Goal: Transaction & Acquisition: Purchase product/service

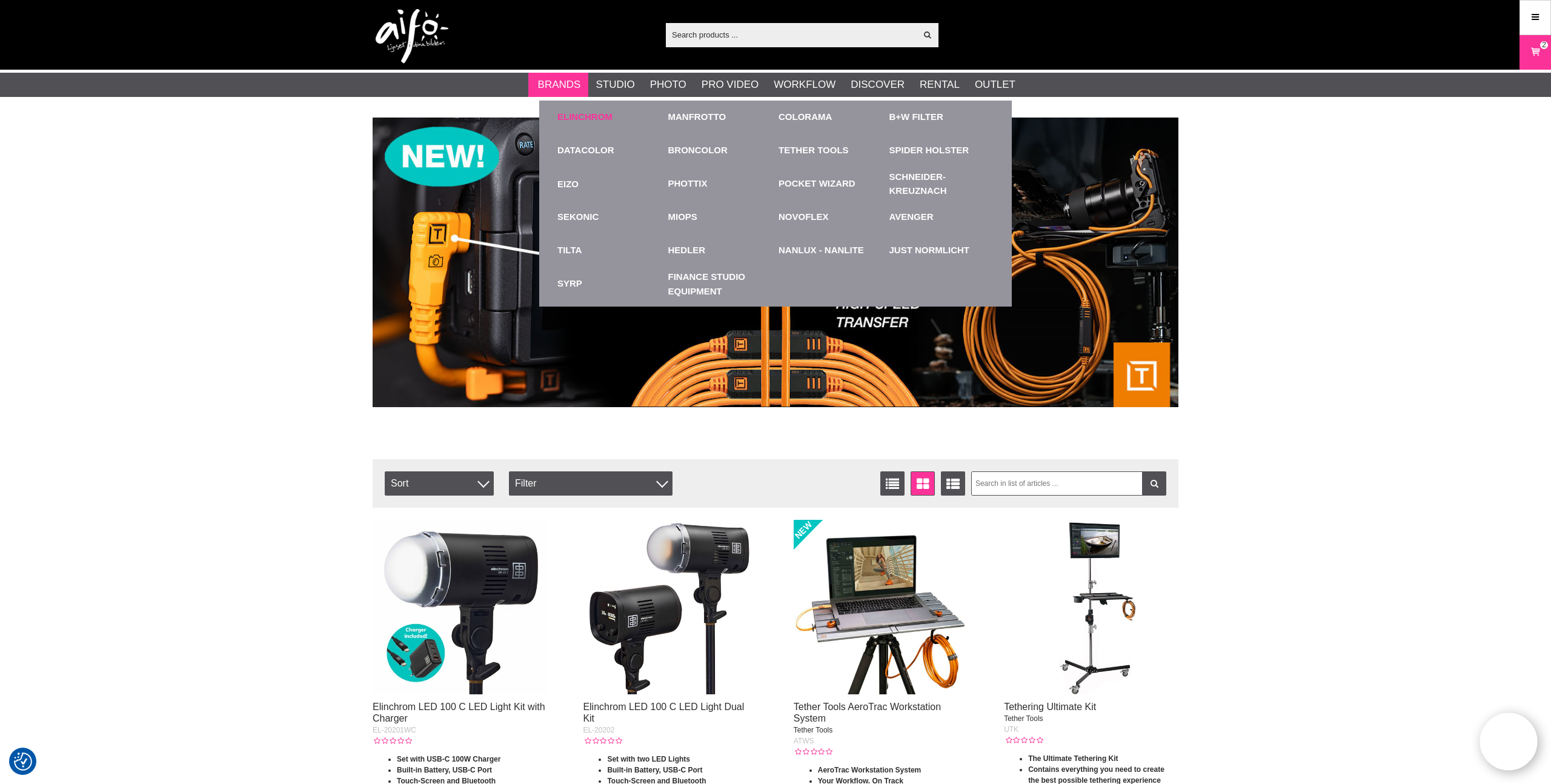
click at [596, 116] on link "Elinchrom" at bounding box center [585, 117] width 55 height 14
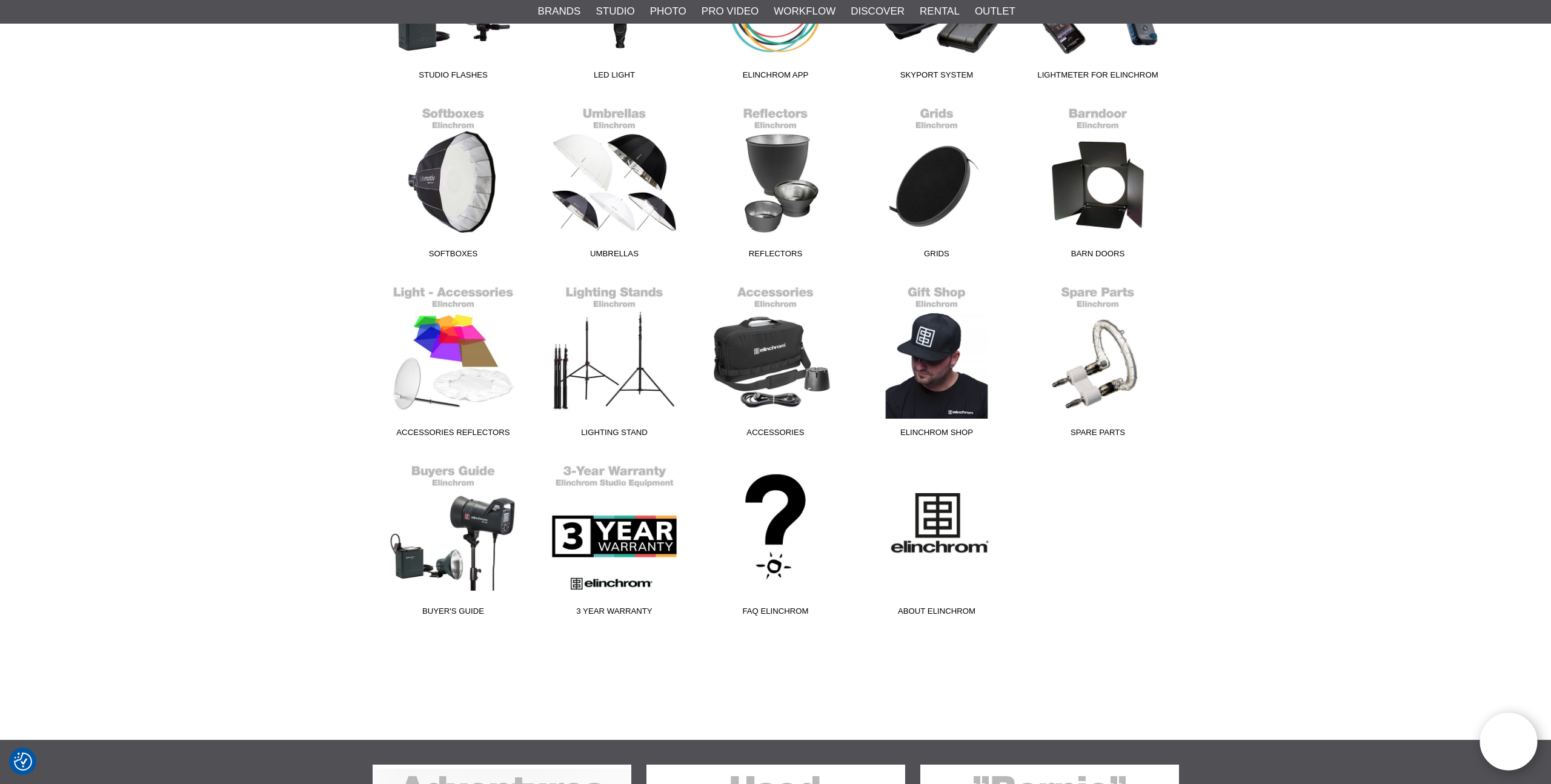
scroll to position [513, 0]
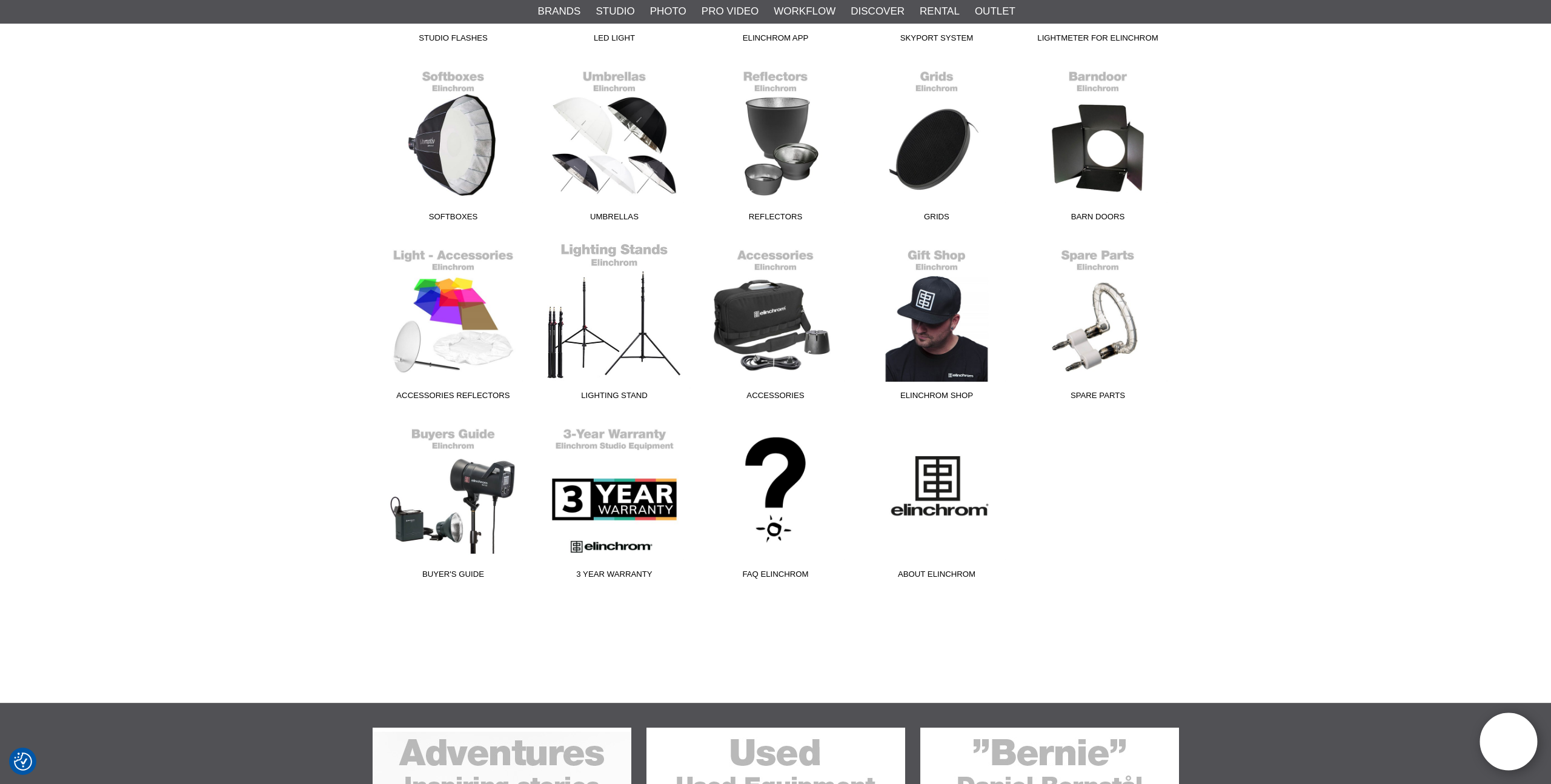
click at [612, 353] on link "Lighting stand" at bounding box center [615, 324] width 161 height 164
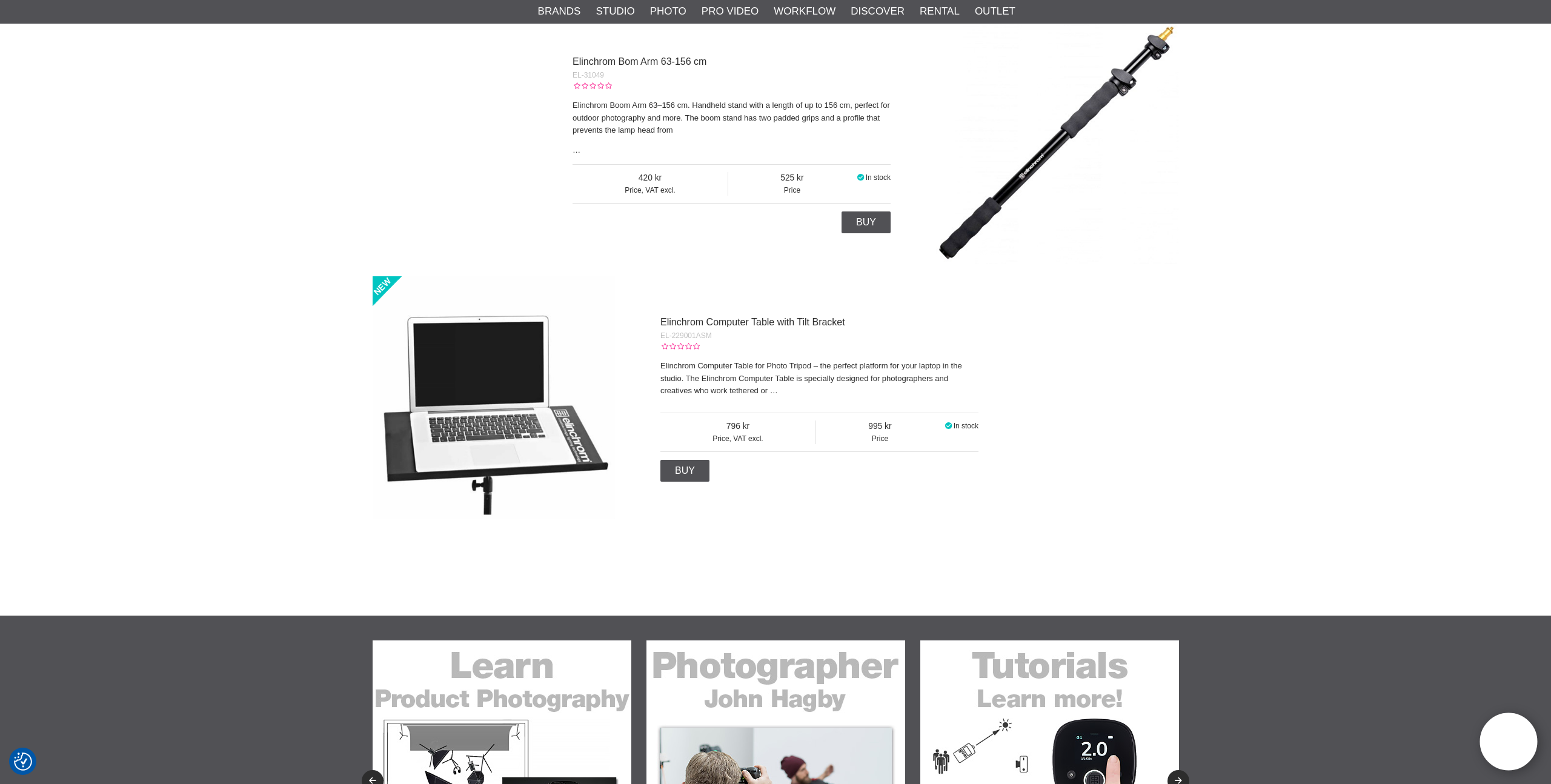
scroll to position [1205, 0]
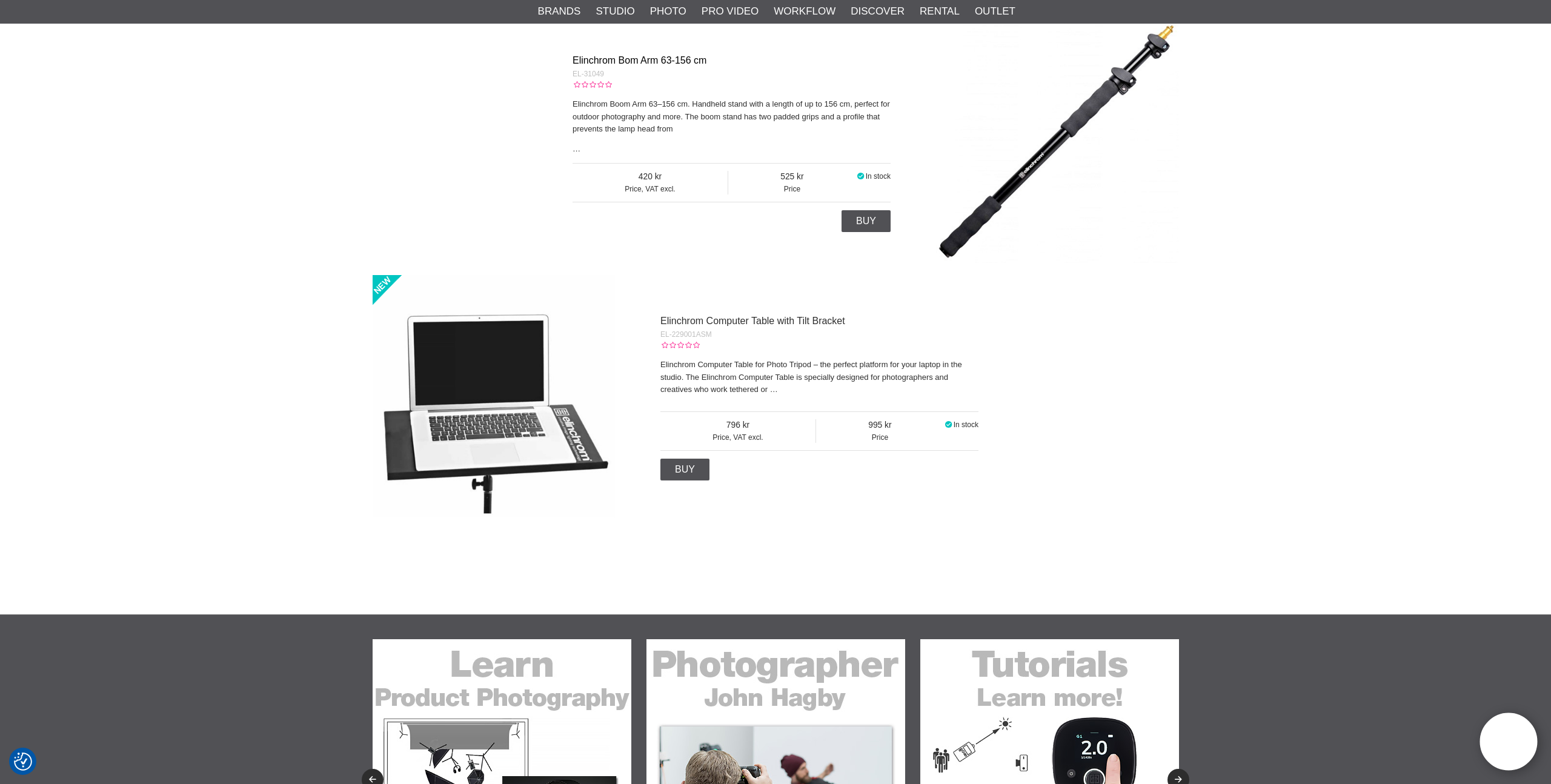
click at [677, 59] on link "Elinchrom Bom Arm 63-156 cm" at bounding box center [639, 60] width 134 height 10
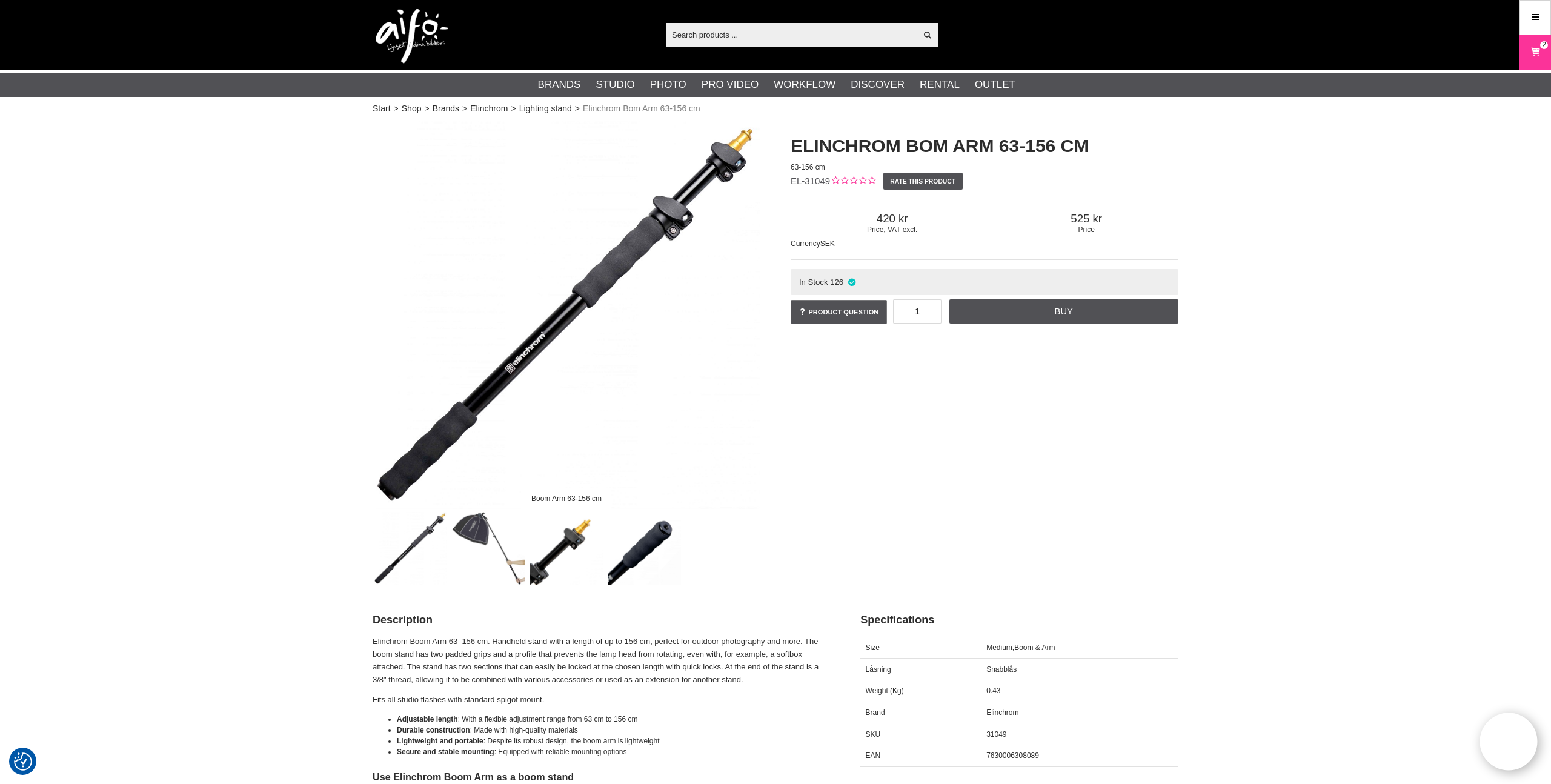
click at [1018, 470] on div "Boom Arm 63-156 cm Elinchrom Bom Arm 63-156 cm 63-156 cm EL-31049 Rate this pro…" at bounding box center [776, 353] width 836 height 464
click at [1534, 17] on icon at bounding box center [1535, 17] width 11 height 13
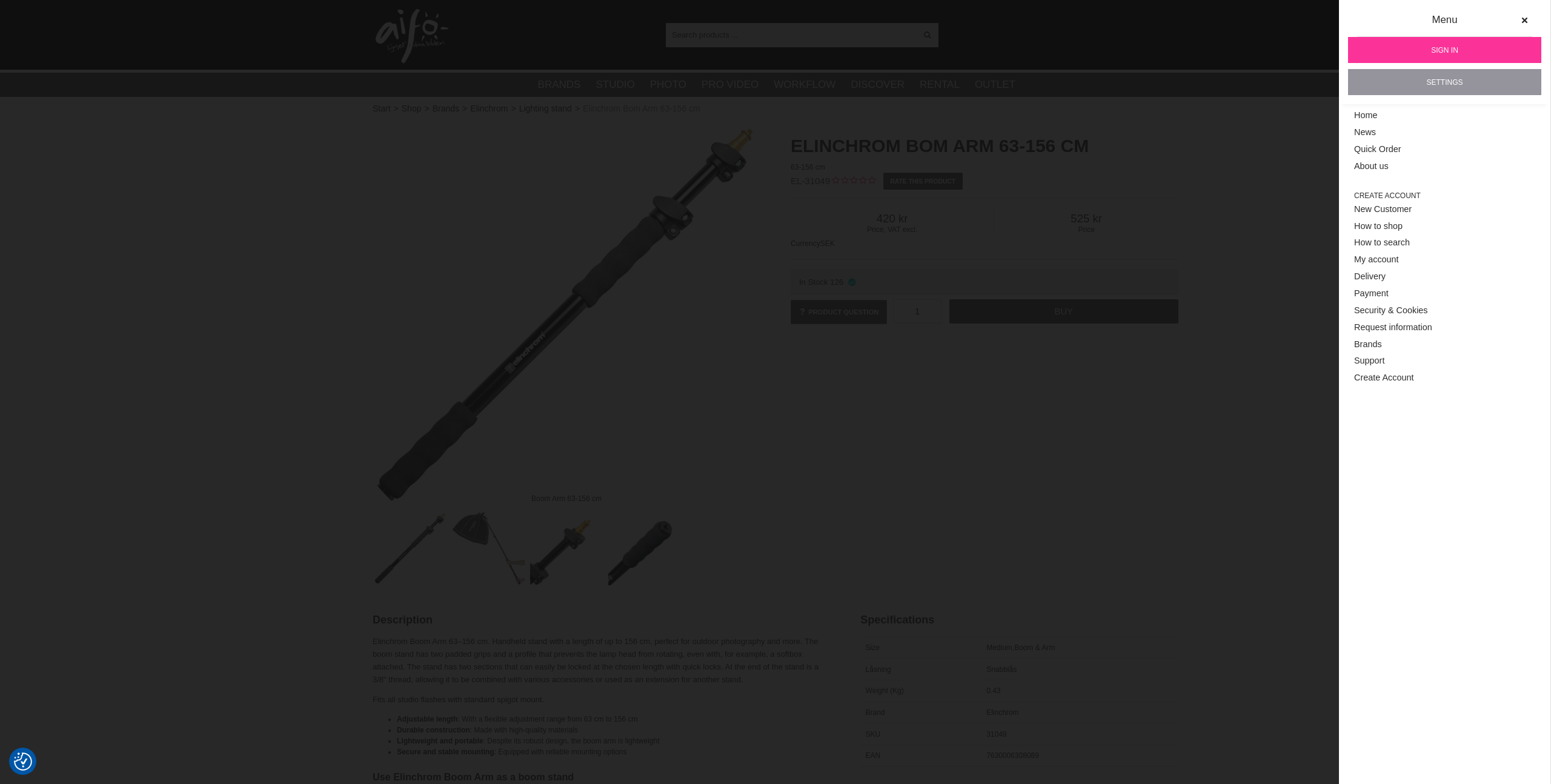
click at [1454, 81] on link "Settings" at bounding box center [1445, 81] width 193 height 26
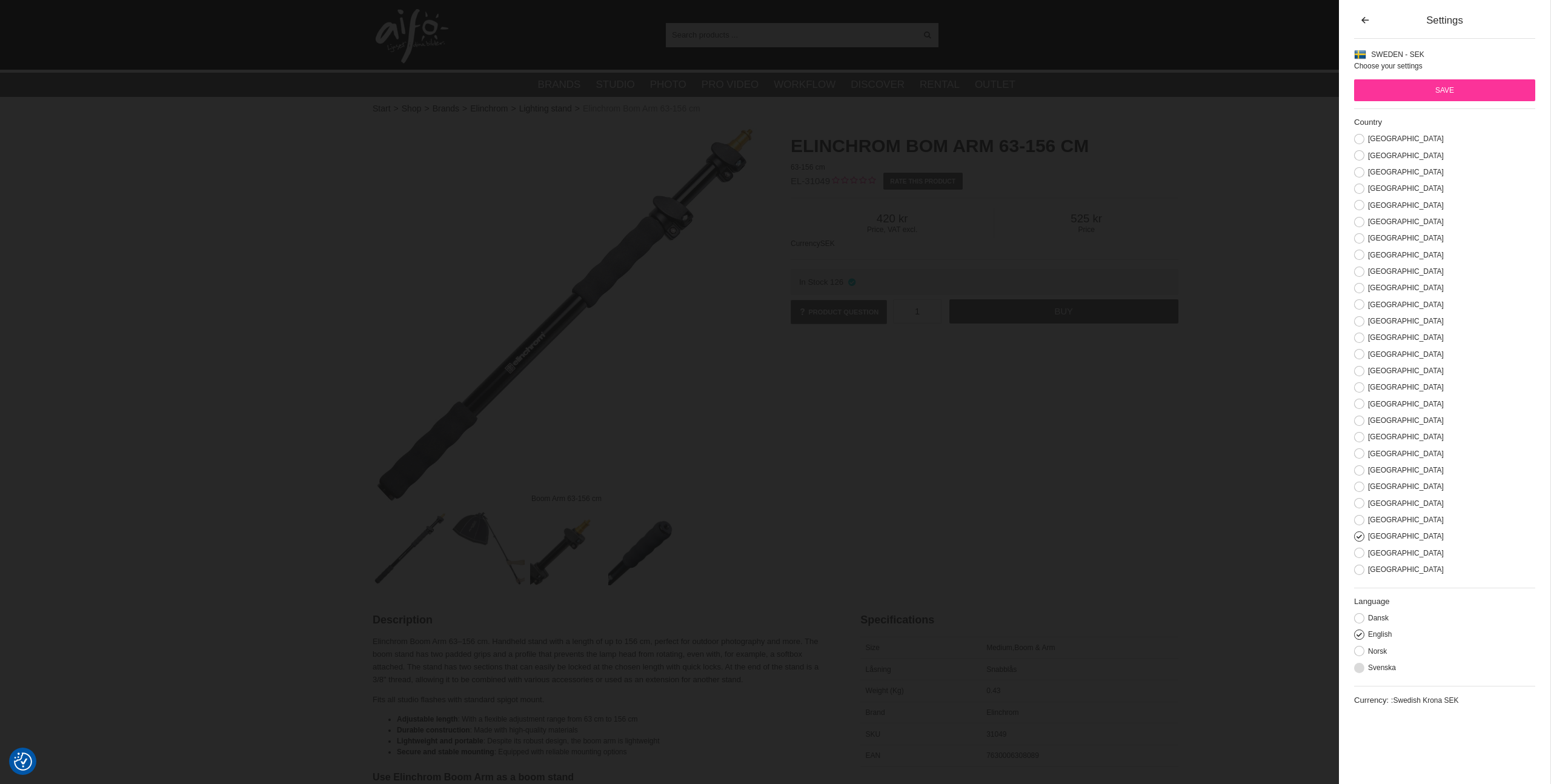
click at [1359, 668] on button at bounding box center [1359, 668] width 10 height 10
click at [1438, 85] on input "Save" at bounding box center [1444, 90] width 181 height 22
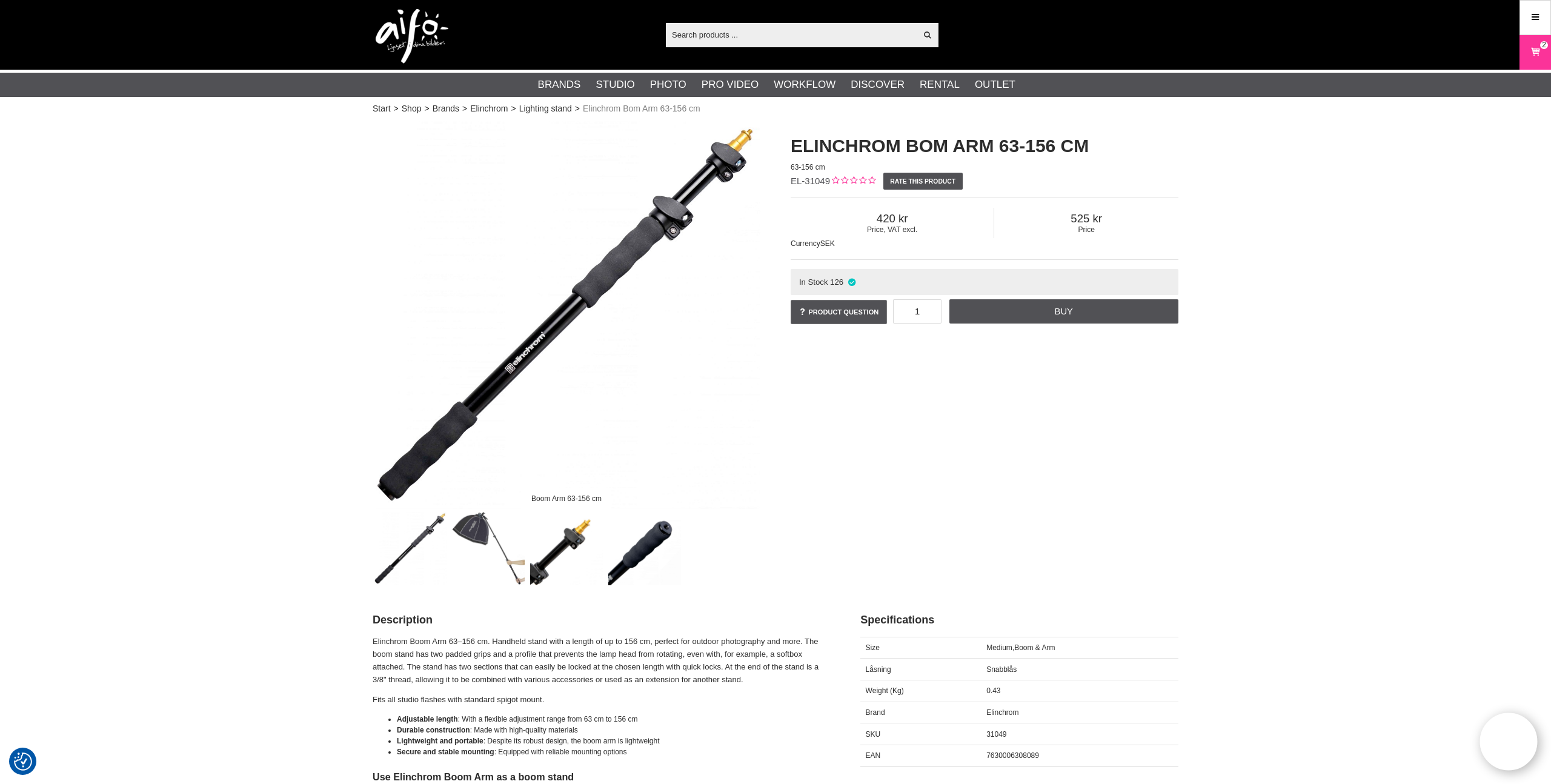
click at [976, 517] on div "Boom Arm 63-156 cm Elinchrom Bom Arm 63-156 cm 63-156 cm EL-31049 Rate this pro…" at bounding box center [776, 353] width 836 height 464
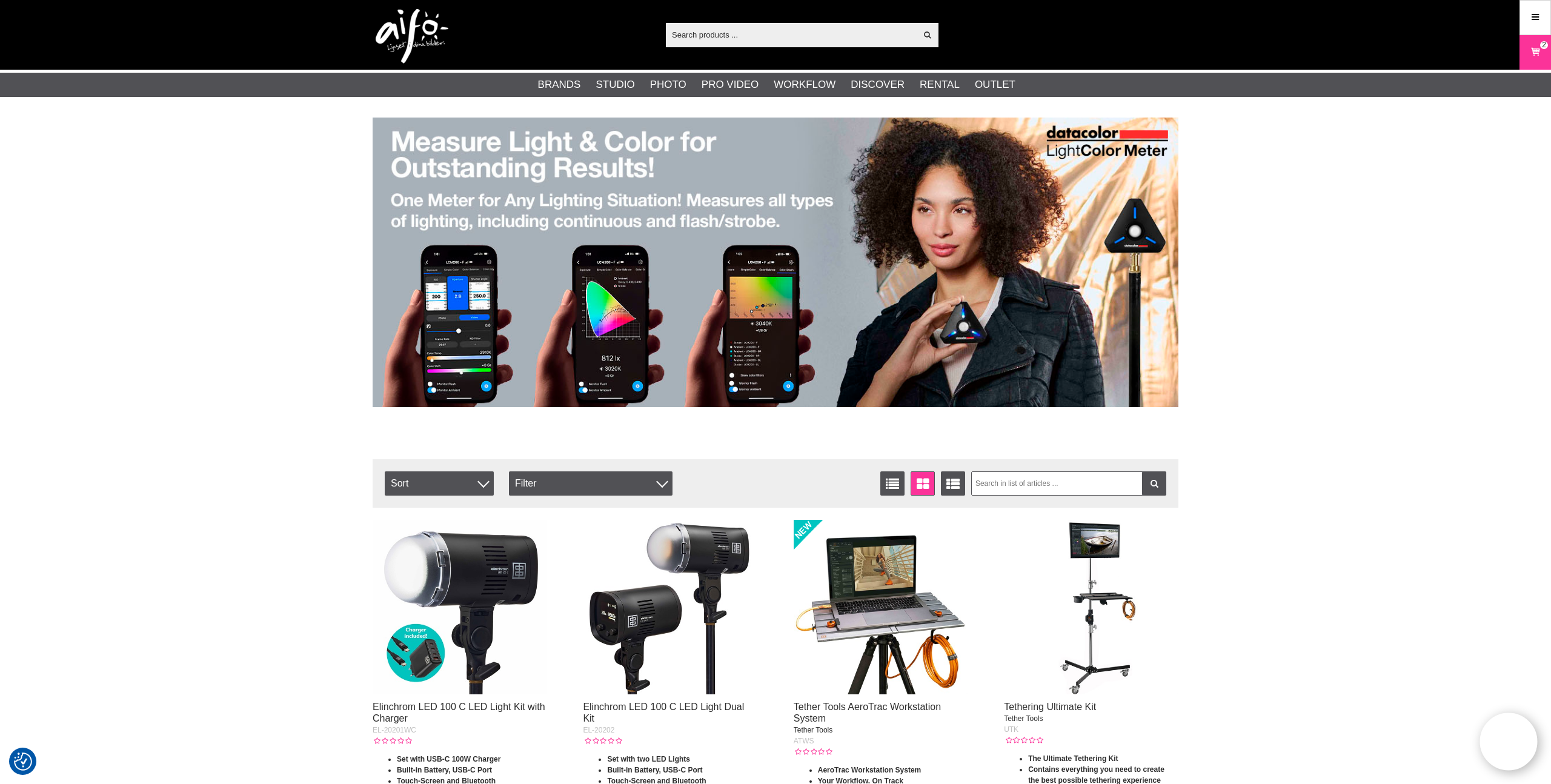
drag, startPoint x: 279, startPoint y: 244, endPoint x: 368, endPoint y: 206, distance: 96.8
click at [413, 34] on img at bounding box center [412, 36] width 73 height 55
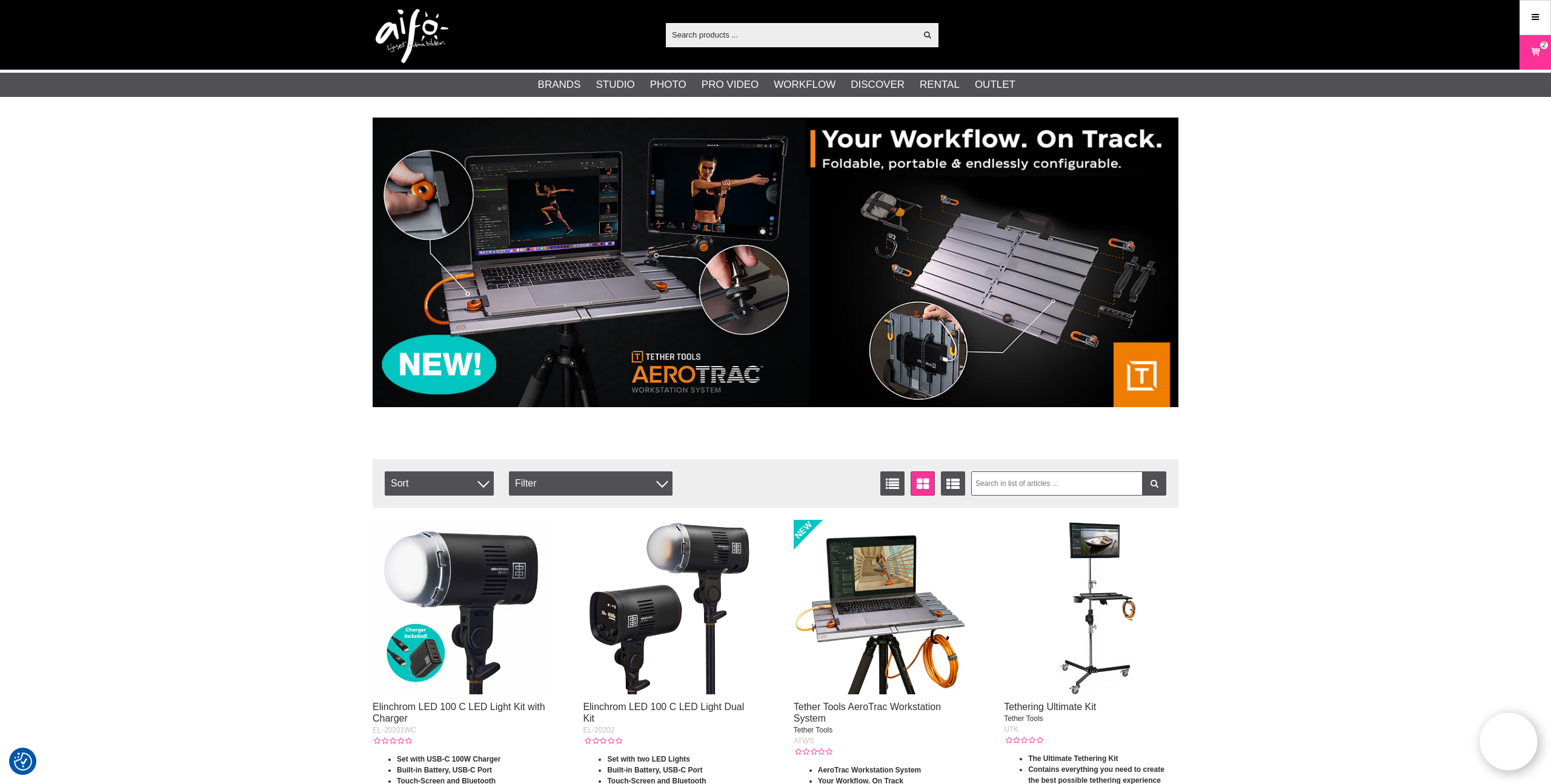
click at [1534, 20] on icon at bounding box center [1535, 17] width 11 height 13
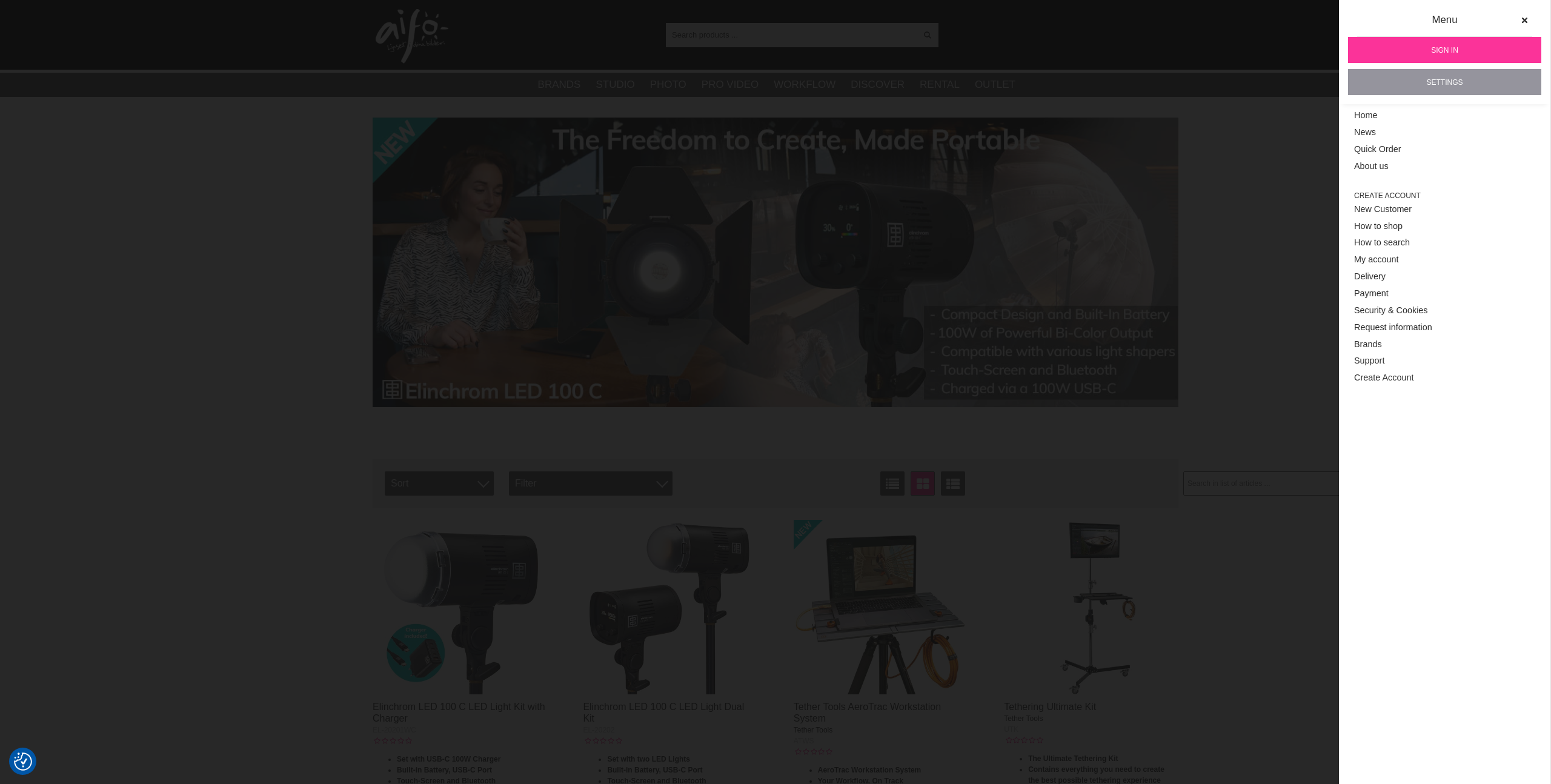
click at [1455, 80] on link "Settings" at bounding box center [1445, 81] width 193 height 26
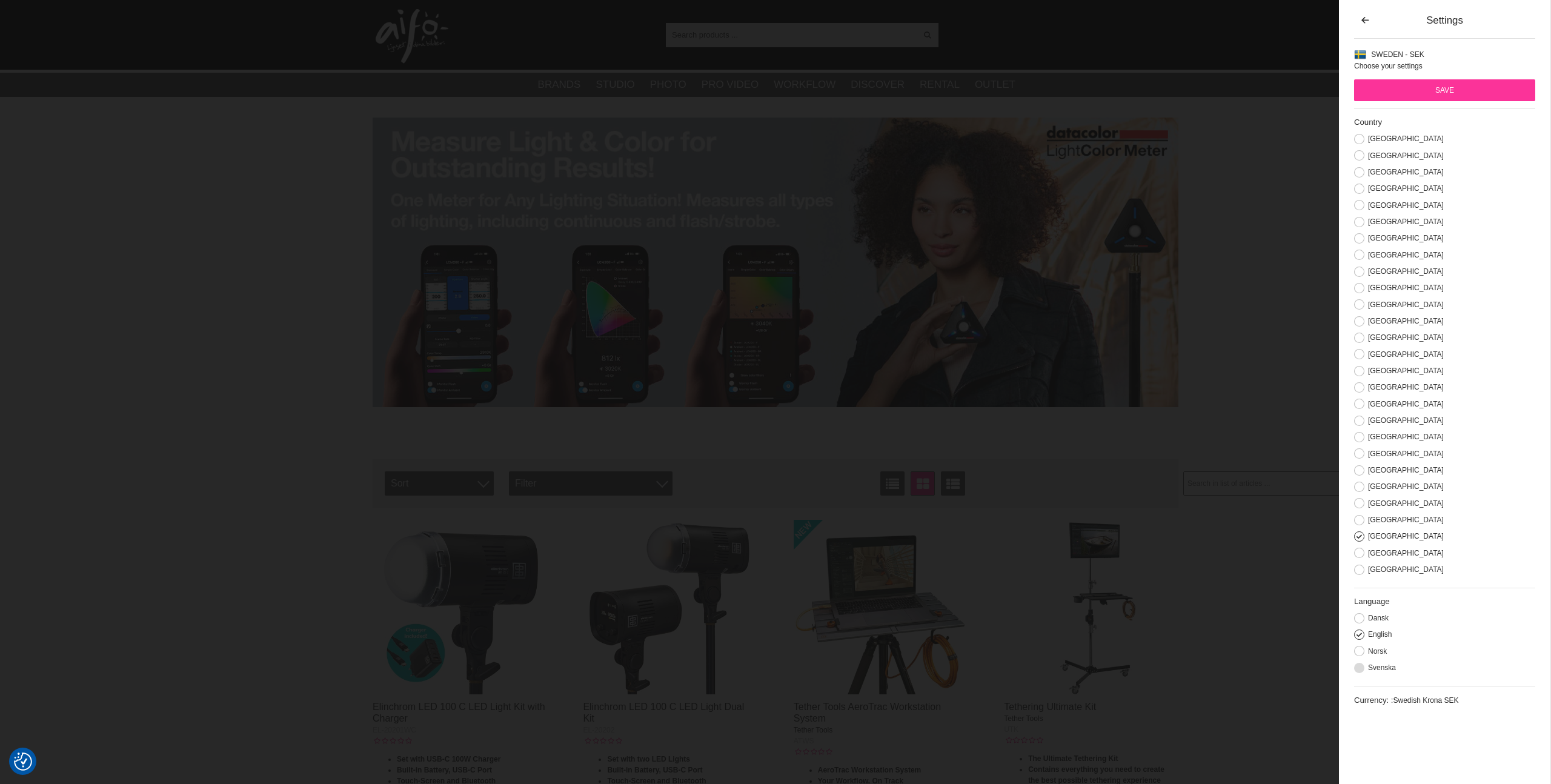
click at [1363, 665] on button at bounding box center [1359, 668] width 10 height 10
click at [1452, 91] on input "Save" at bounding box center [1444, 90] width 181 height 22
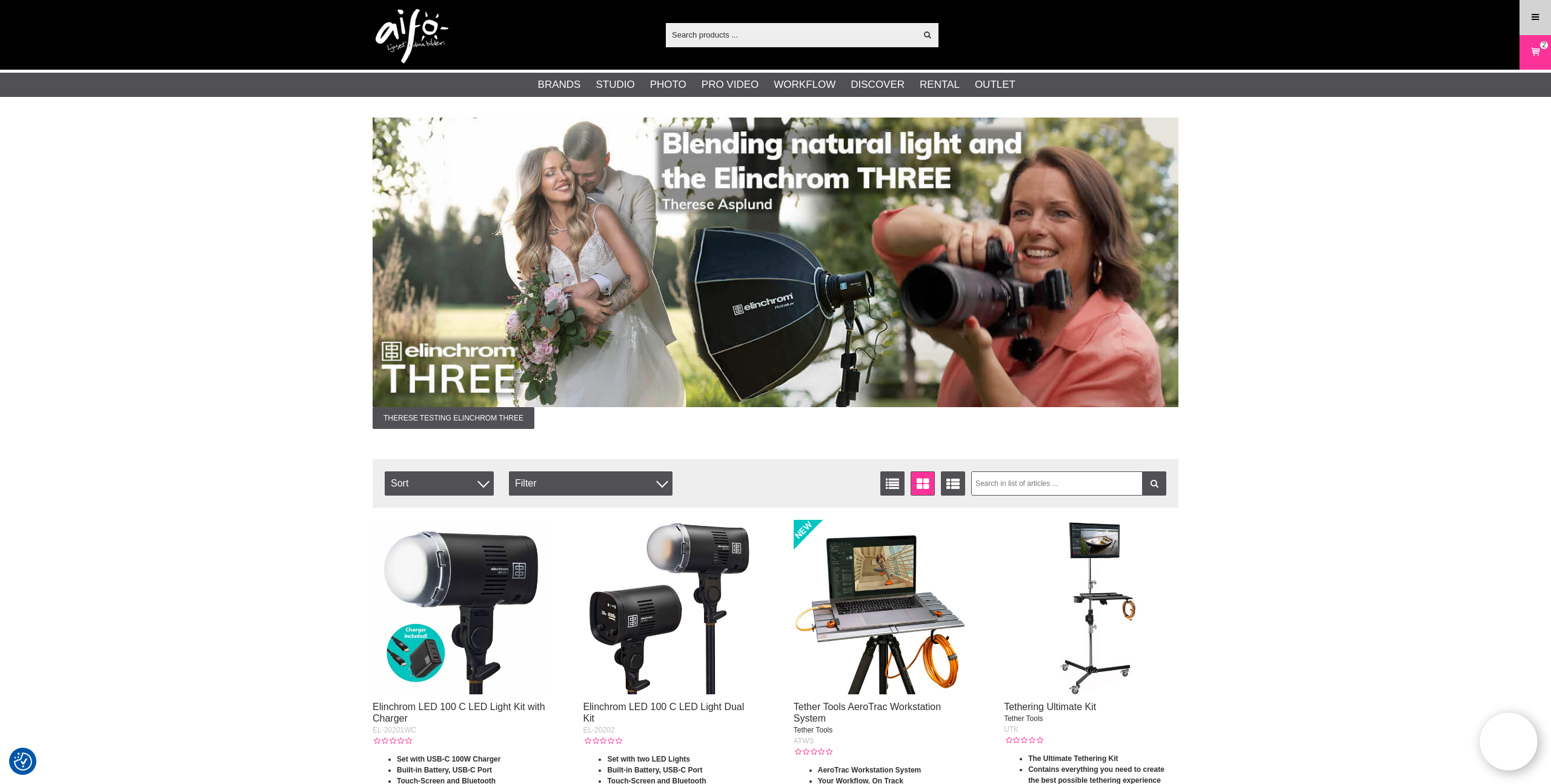
click at [1538, 22] on icon at bounding box center [1535, 17] width 11 height 13
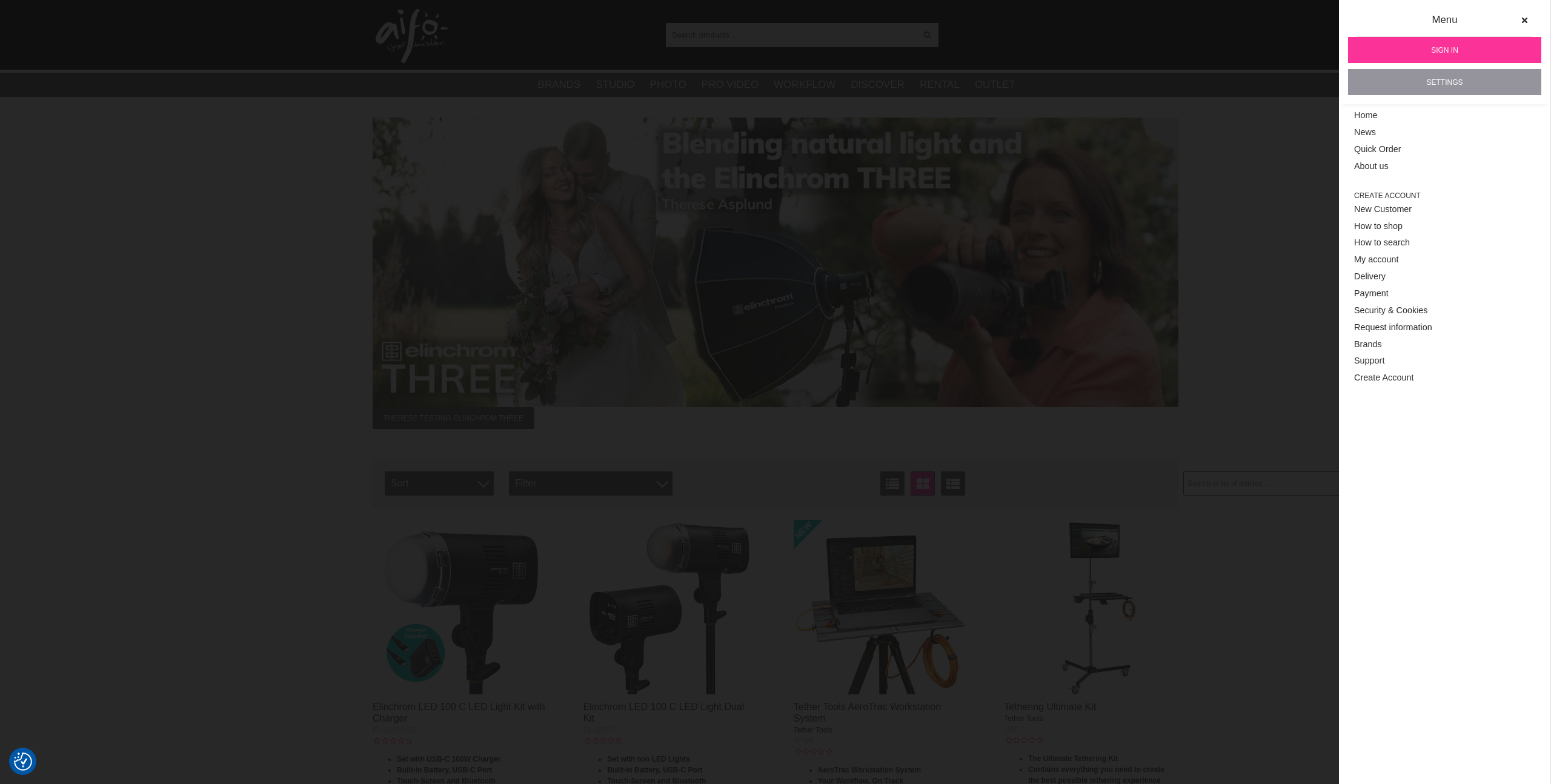
click at [1435, 81] on link "Settings" at bounding box center [1445, 81] width 193 height 26
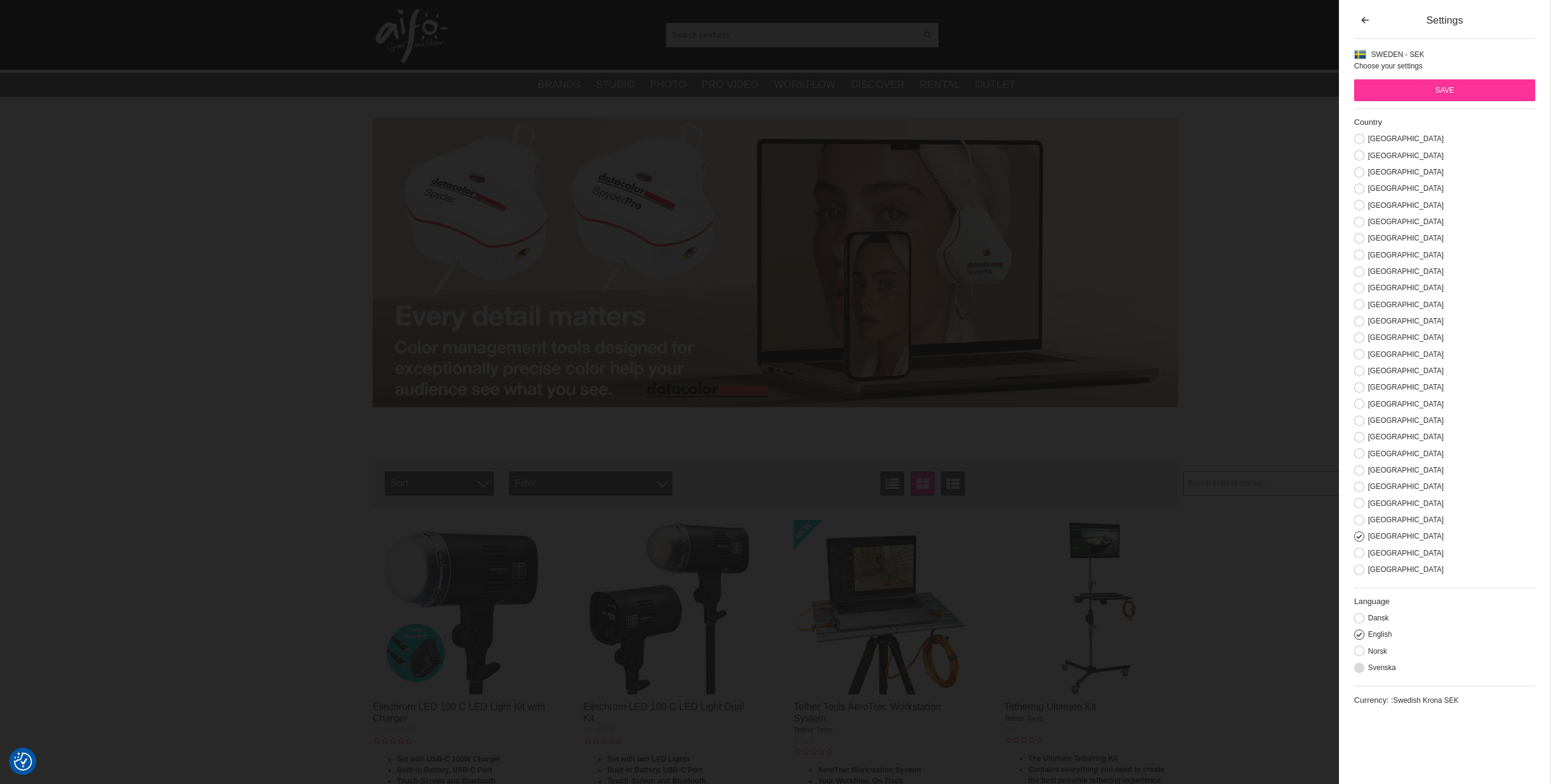
click at [1361, 667] on button at bounding box center [1359, 668] width 10 height 10
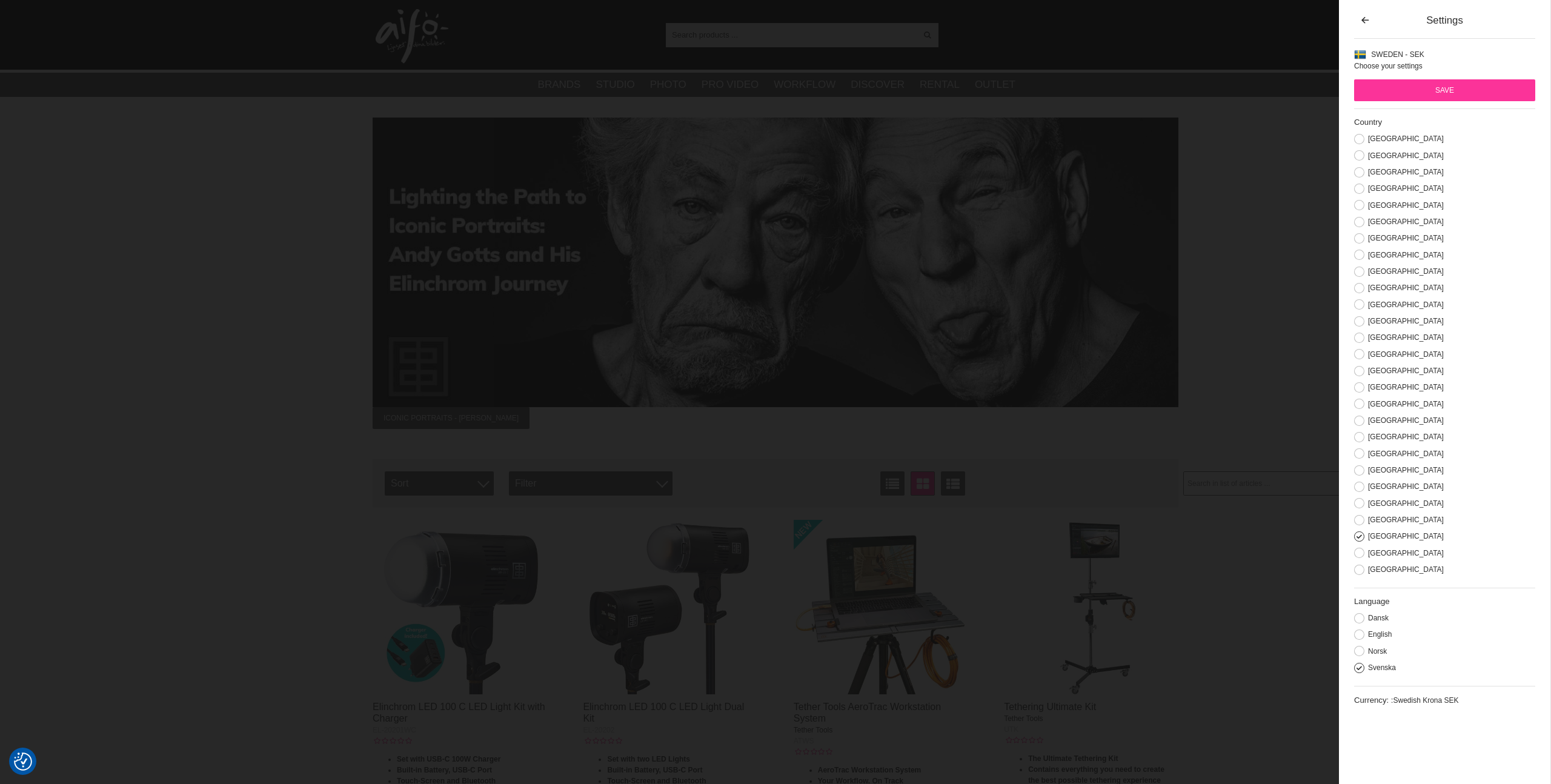
click at [1424, 92] on input "Save" at bounding box center [1444, 90] width 181 height 22
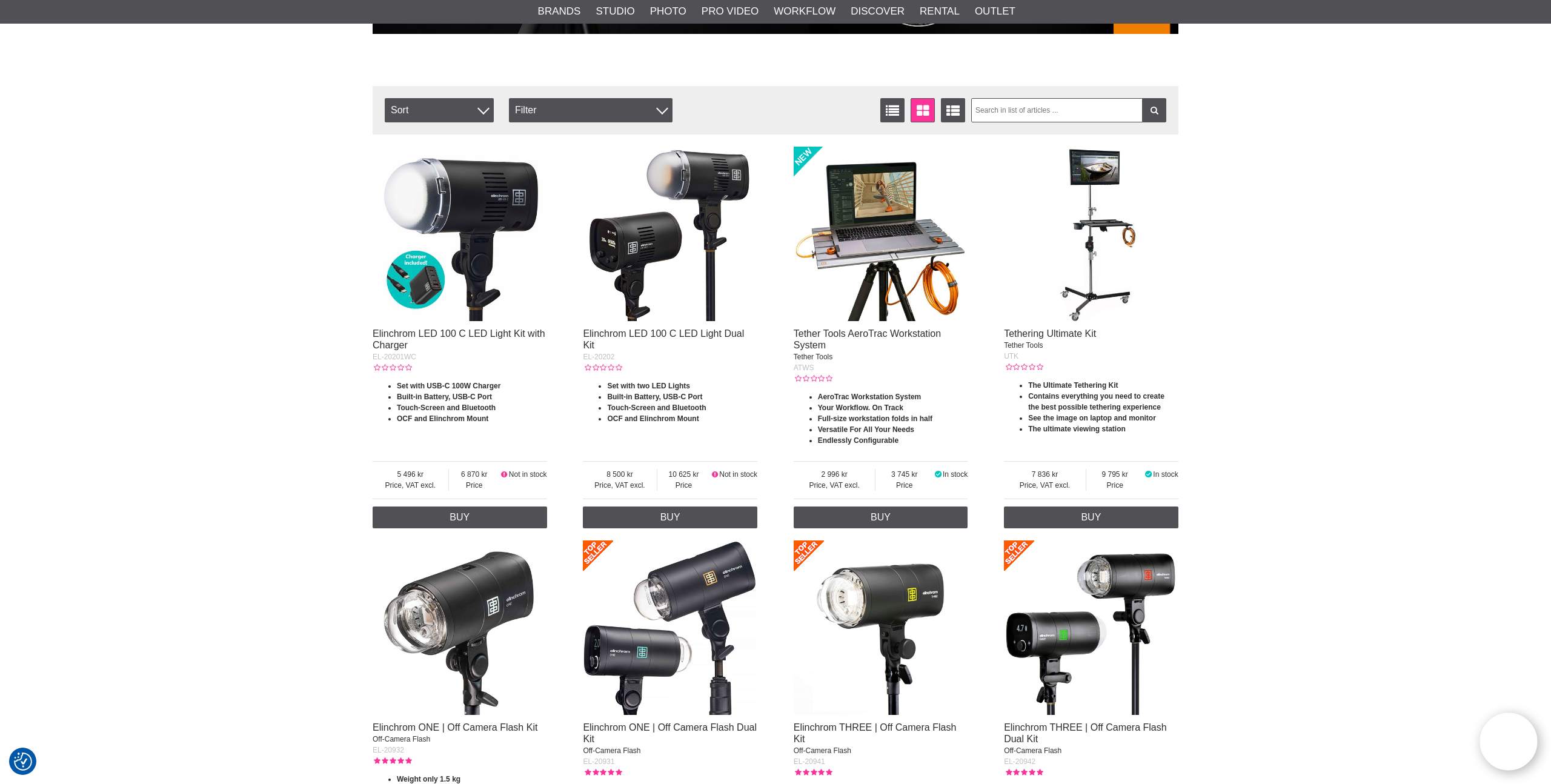
scroll to position [408, 0]
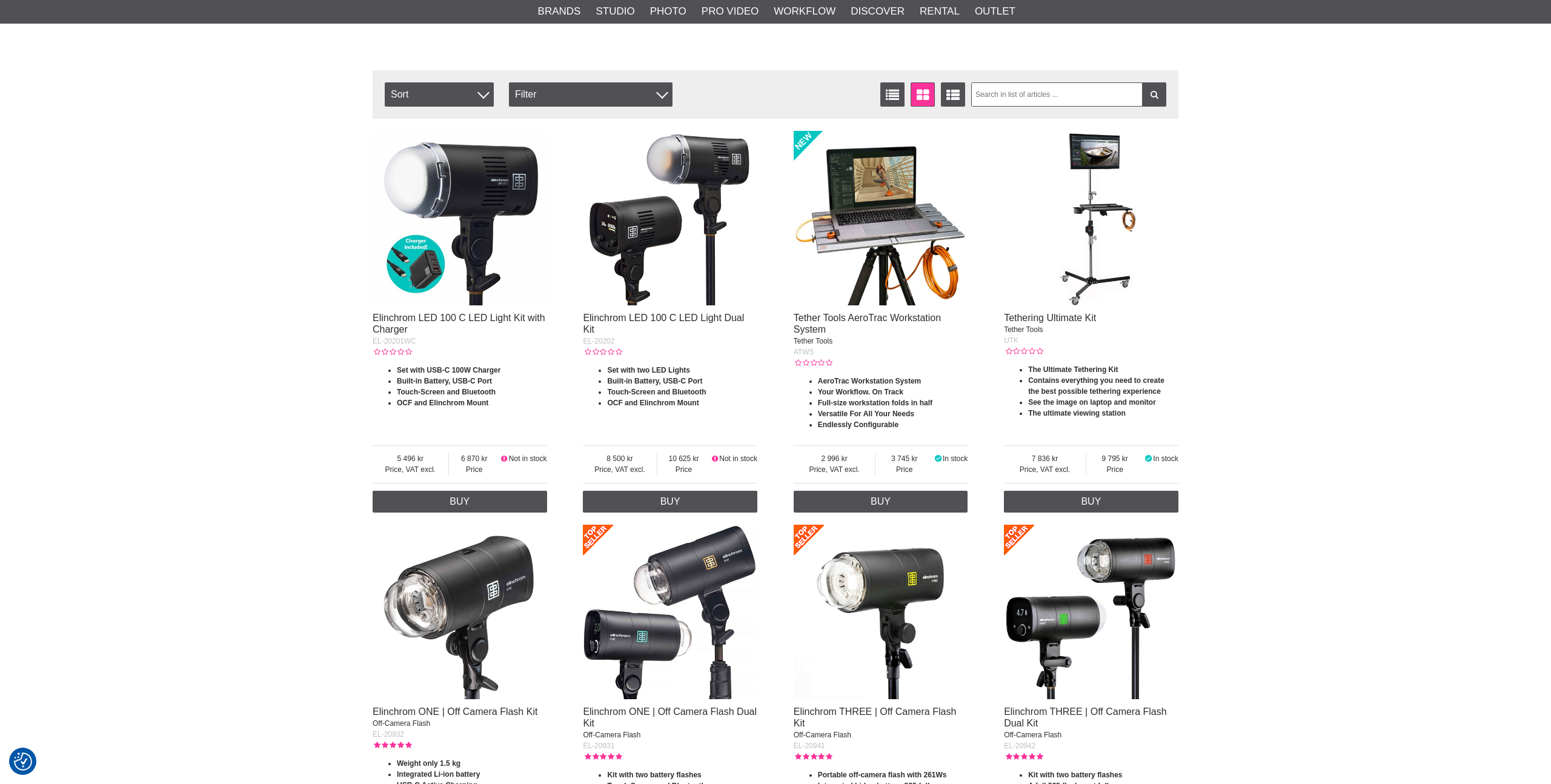
scroll to position [408, 0]
